Goal: Transaction & Acquisition: Purchase product/service

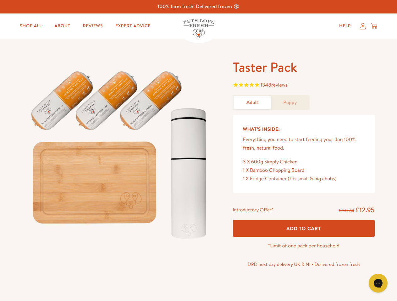
click at [198, 151] on img at bounding box center [120, 152] width 195 height 187
click at [303, 86] on span "1348 reviews" at bounding box center [304, 85] width 142 height 9
click at [303, 229] on span "Add To Cart" at bounding box center [303, 228] width 35 height 7
click at [378, 284] on icon "Open gorgias live chat" at bounding box center [378, 283] width 6 height 6
